Goal: Transaction & Acquisition: Purchase product/service

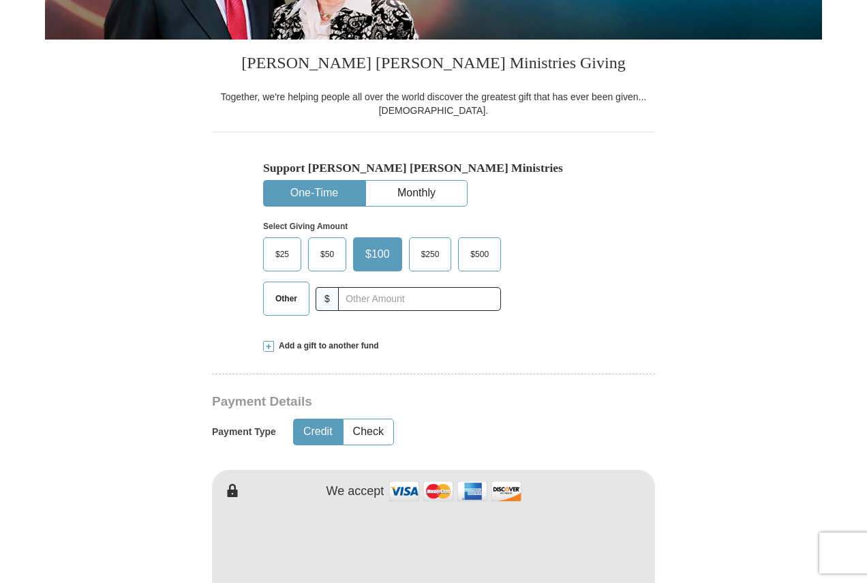
scroll to position [341, 0]
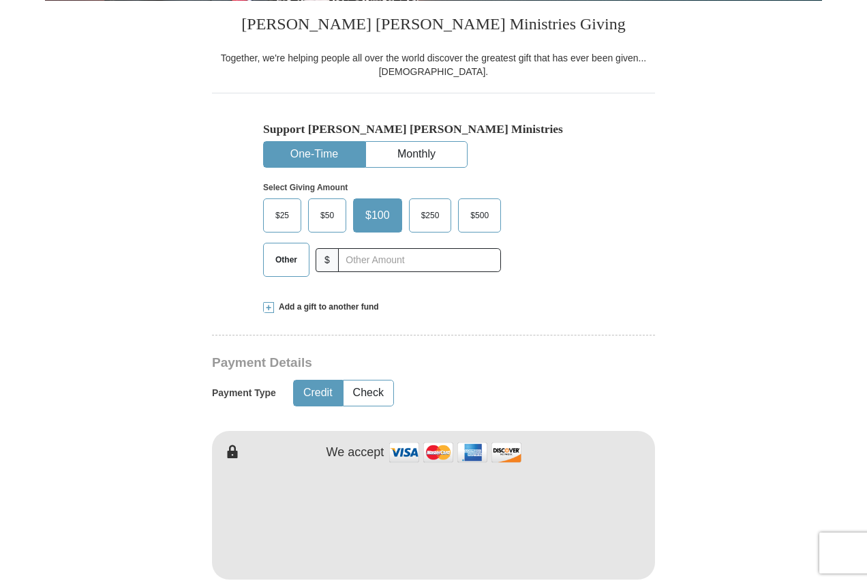
click at [426, 267] on div "Other $" at bounding box center [382, 260] width 238 height 34
click at [339, 260] on input "text" at bounding box center [419, 260] width 163 height 24
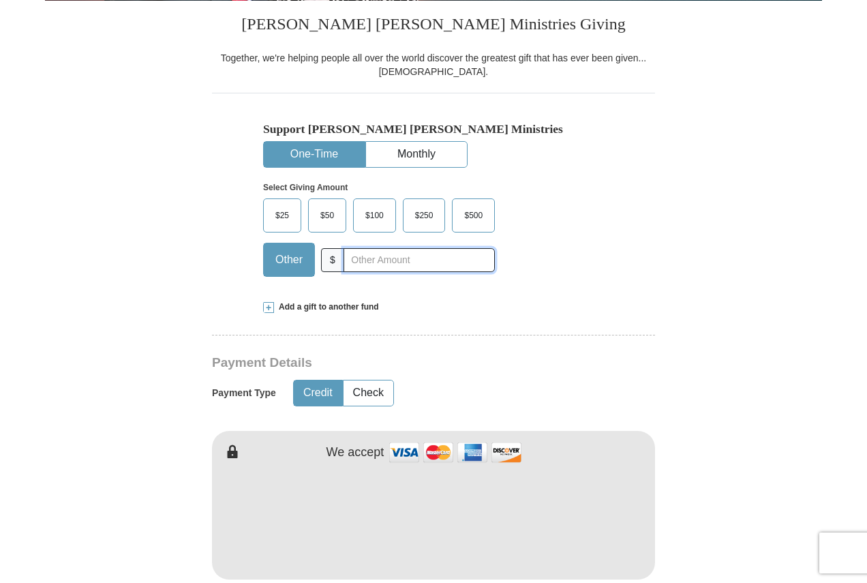
click at [362, 261] on input "text" at bounding box center [419, 260] width 151 height 24
type input "20"
click at [370, 379] on div "Credit Check" at bounding box center [335, 393] width 84 height 35
click at [370, 385] on button "Check" at bounding box center [369, 393] width 50 height 25
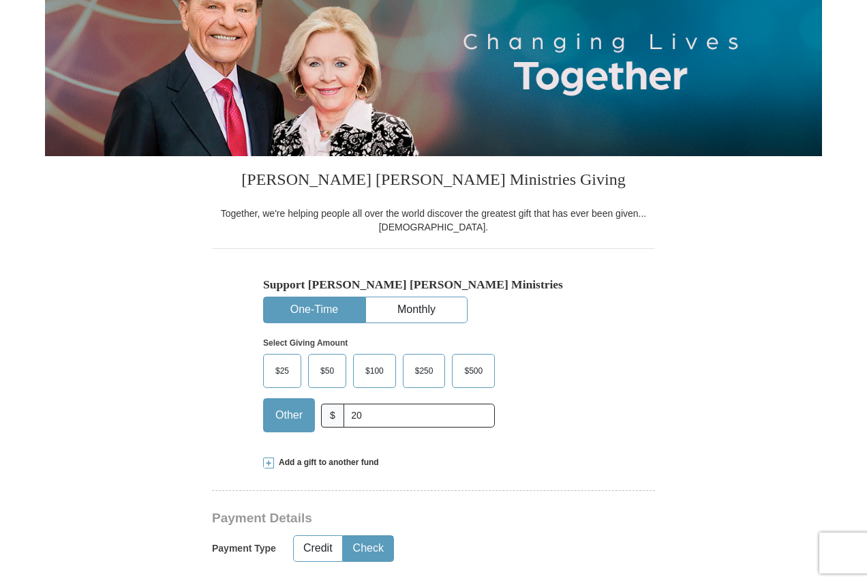
scroll to position [0, 0]
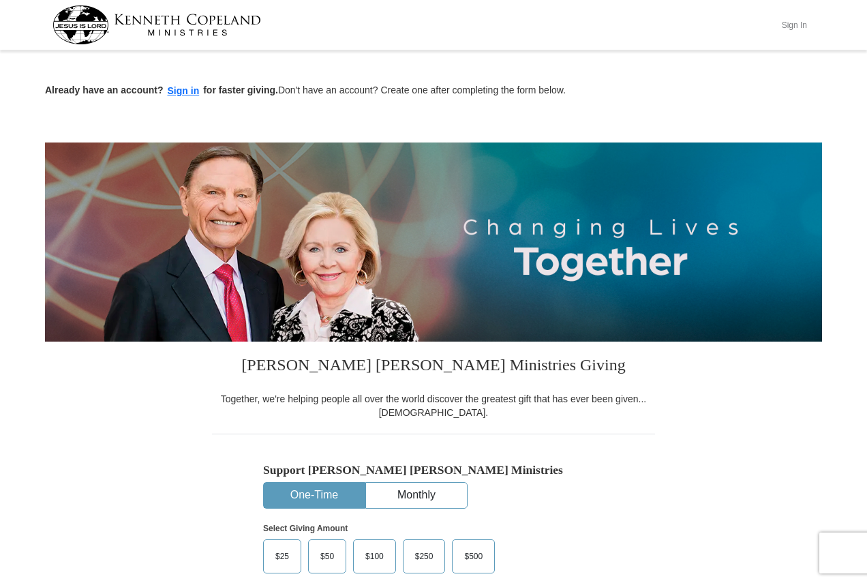
click at [790, 25] on button "Sign In" at bounding box center [794, 24] width 41 height 21
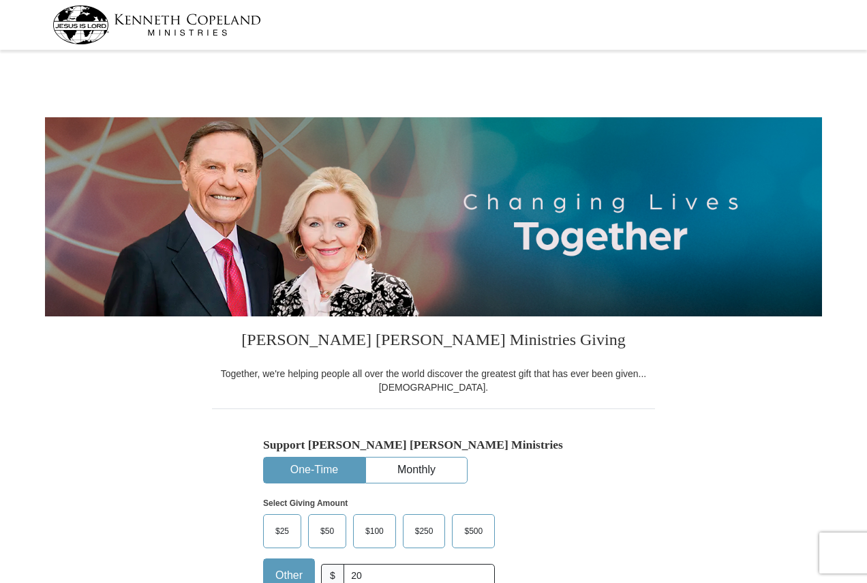
select select "PA"
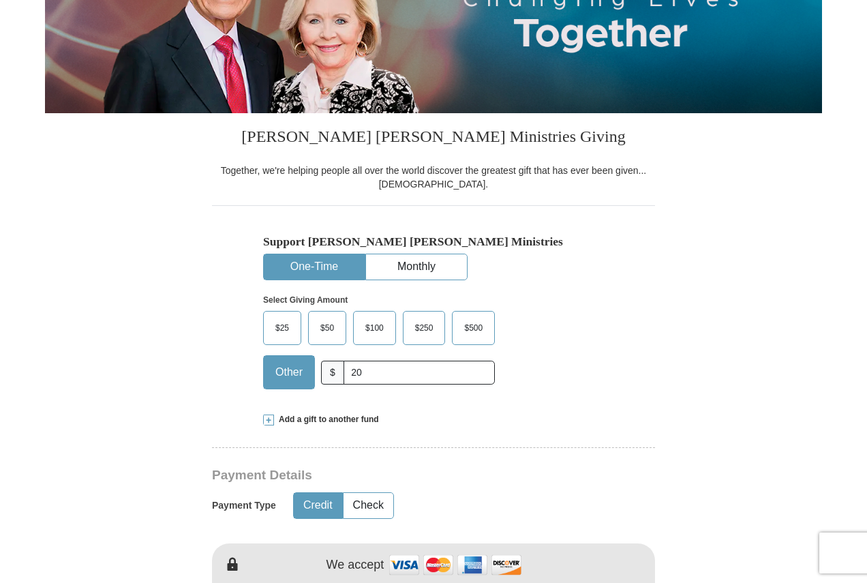
scroll to position [205, 0]
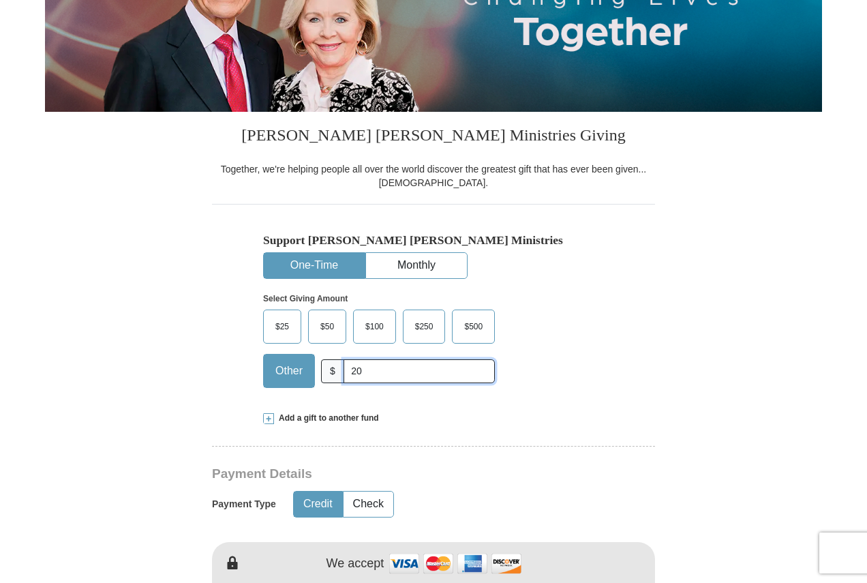
click at [396, 367] on input "20" at bounding box center [419, 371] width 151 height 24
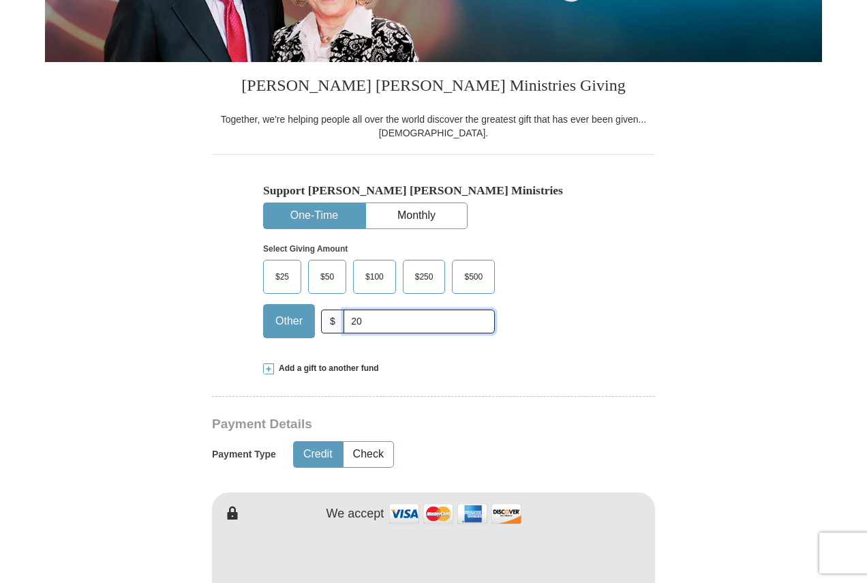
scroll to position [341, 0]
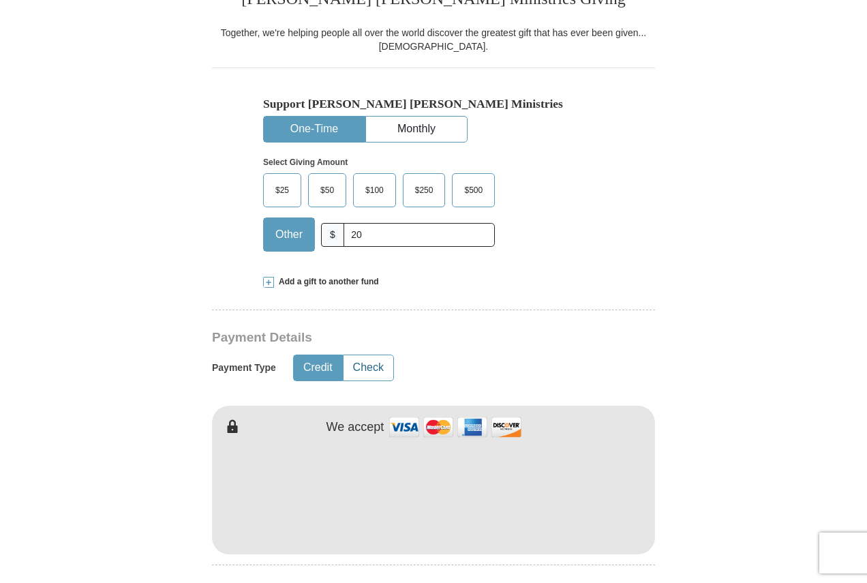
click at [372, 369] on button "Check" at bounding box center [369, 367] width 50 height 25
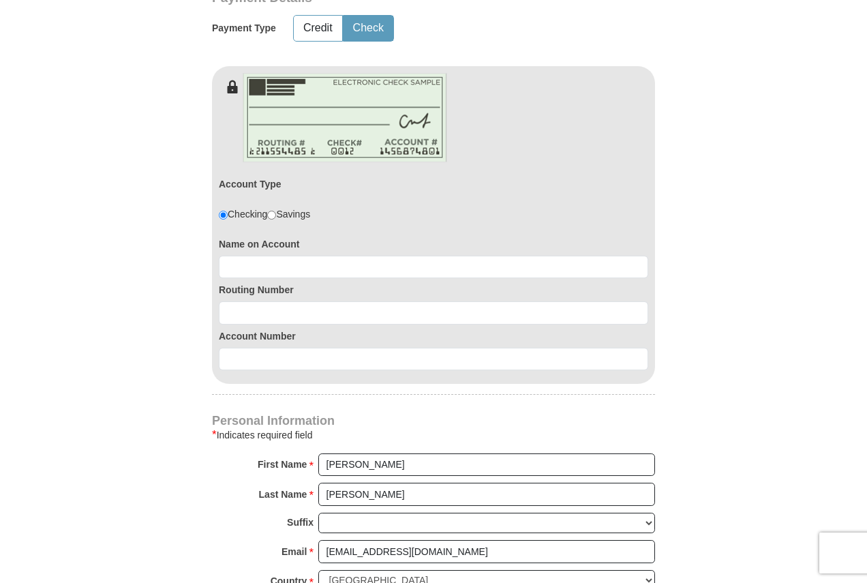
scroll to position [682, 0]
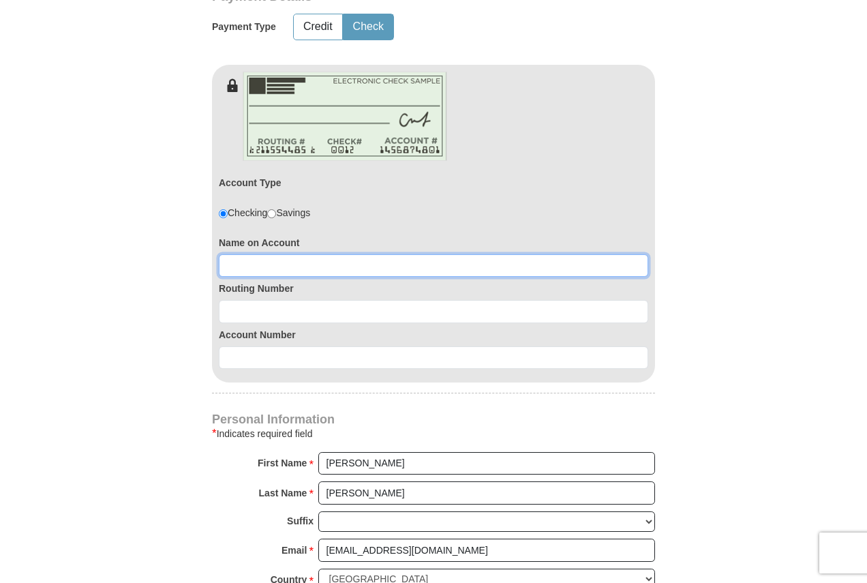
click at [372, 265] on input at bounding box center [434, 265] width 430 height 23
type input "Thomas D Howard"
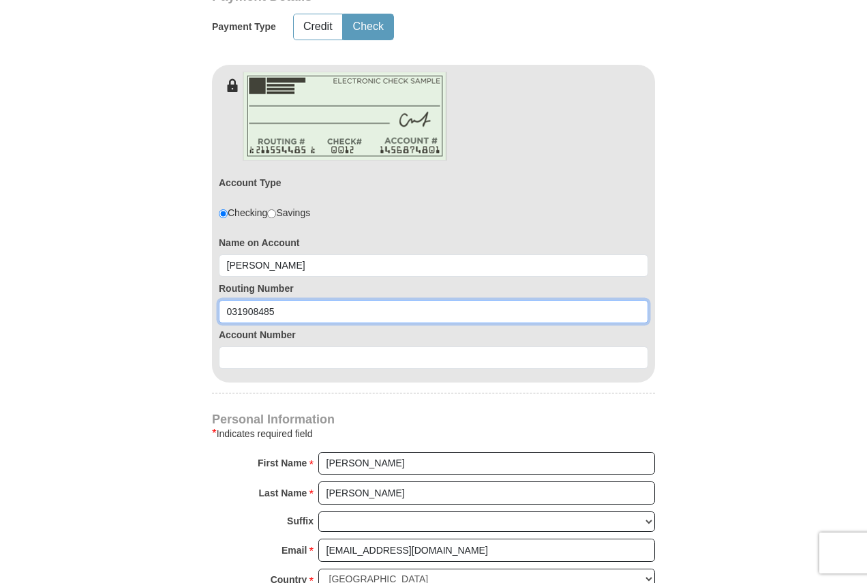
type input "031908485"
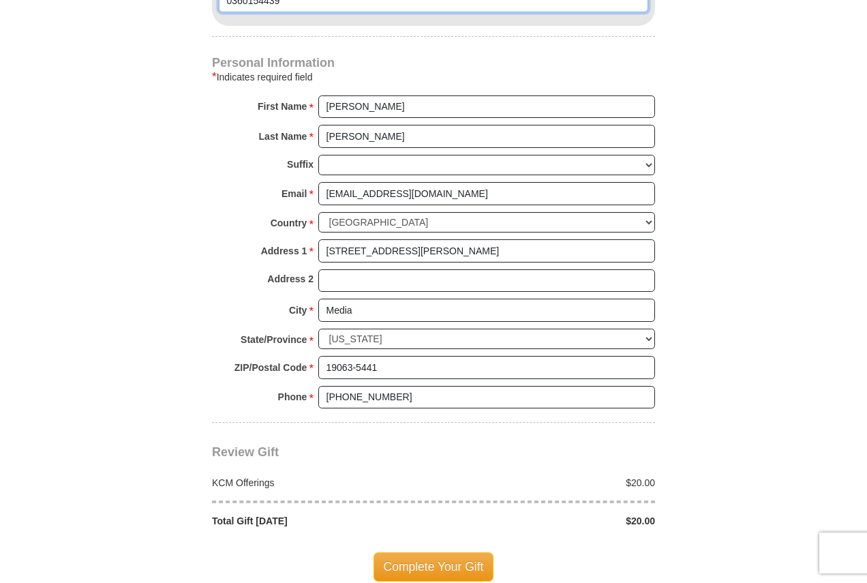
scroll to position [1159, 0]
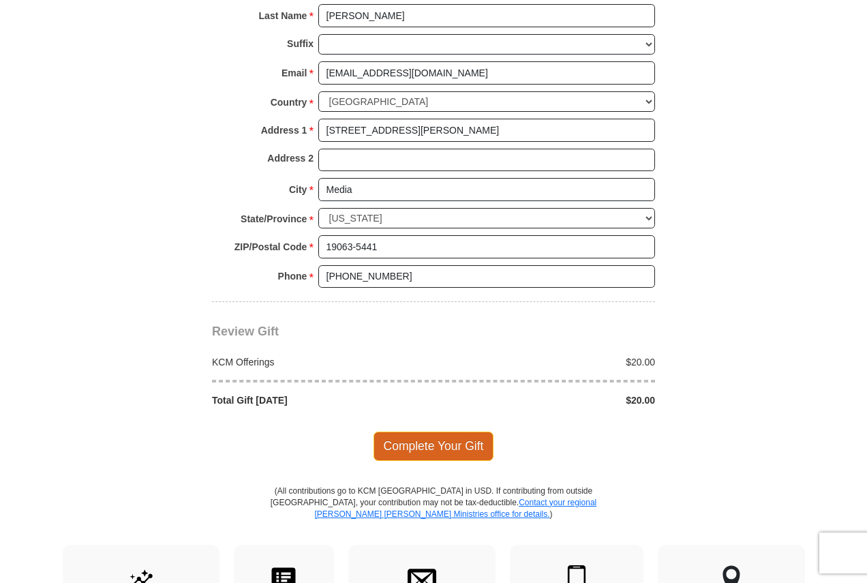
type input "0360154439"
click at [428, 437] on span "Complete Your Gift" at bounding box center [434, 446] width 121 height 29
